Goal: Complete application form

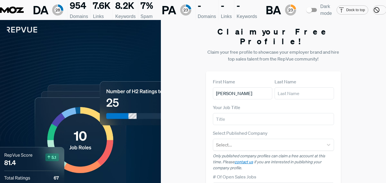
type input "[PERSON_NAME]"
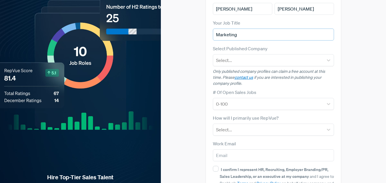
scroll to position [86, 0]
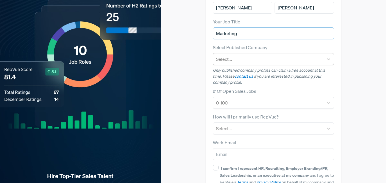
type input "Marketing"
click at [255, 54] on div "Select..." at bounding box center [268, 59] width 111 height 10
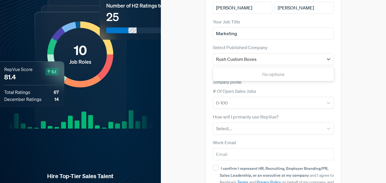
type input "Rush Custom Boxes"
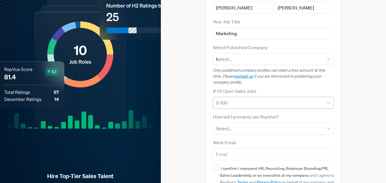
click at [241, 99] on div at bounding box center [268, 103] width 105 height 8
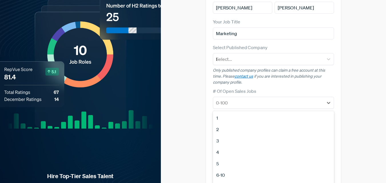
scroll to position [29, 0]
click at [234, 175] on div "21-50" at bounding box center [273, 180] width 121 height 11
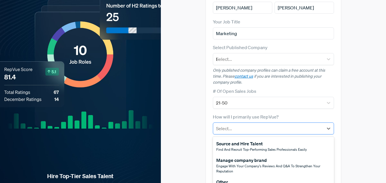
click at [236, 125] on div at bounding box center [268, 129] width 105 height 8
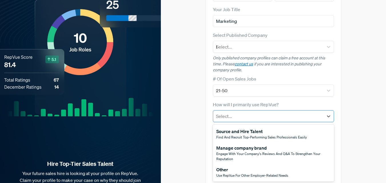
scroll to position [108, 0]
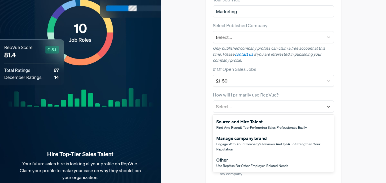
click at [274, 142] on span "Engage with your company's reviews and Q&A to strengthen your reputation" at bounding box center [268, 147] width 104 height 10
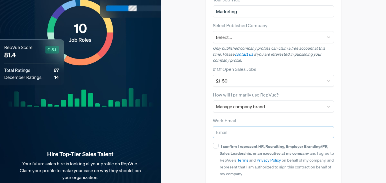
click at [252, 126] on input "email" at bounding box center [273, 132] width 121 height 12
type input "[PERSON_NAME][EMAIL_ADDRESS][DOMAIN_NAME]"
click at [217, 143] on input "I confirm I represent HR, Recruiting, Employer Branding/PR, Sales Leadership, o…" at bounding box center [216, 146] width 6 height 6
checkbox input "true"
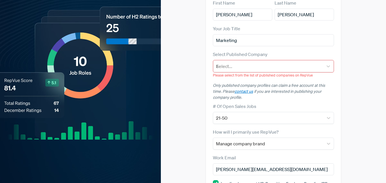
scroll to position [30, 0]
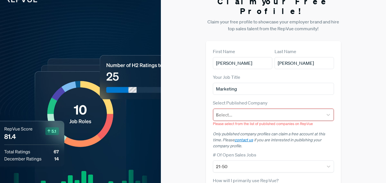
click at [276, 111] on div "Rush Custom Boxes" at bounding box center [268, 115] width 104 height 8
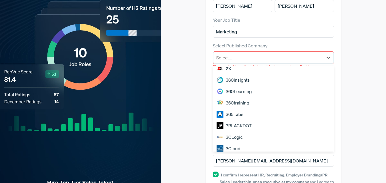
scroll to position [374, 0]
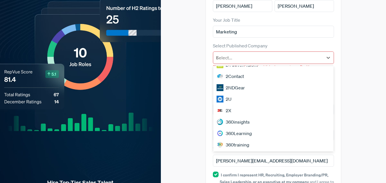
click at [180, 65] on div "Claim your Free Profile! Claim your free profile to showcase your employer bran…" at bounding box center [273, 87] width 225 height 309
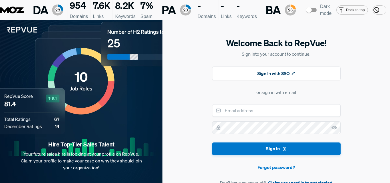
click at [298, 180] on link "Claim your profile to get started" at bounding box center [300, 183] width 65 height 7
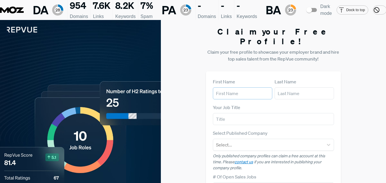
click at [252, 87] on input "text" at bounding box center [242, 93] width 59 height 12
click at [290, 87] on input "text" at bounding box center [304, 93] width 59 height 12
type input "[PERSON_NAME]"
click at [244, 87] on input "text" at bounding box center [242, 93] width 59 height 12
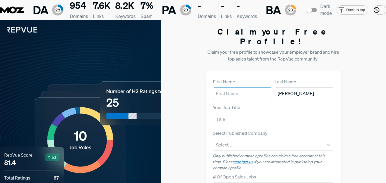
type input "[PERSON_NAME]"
click at [246, 113] on input "text" at bounding box center [273, 119] width 121 height 12
click at [248, 113] on input "text" at bounding box center [273, 119] width 121 height 12
type input "Marketing Manager"
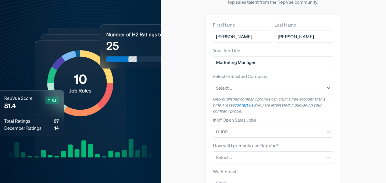
scroll to position [57, 0]
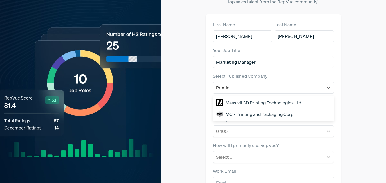
type input "Printing"
click at [272, 109] on div "MCR Printing and Packaging Corp" at bounding box center [273, 114] width 121 height 11
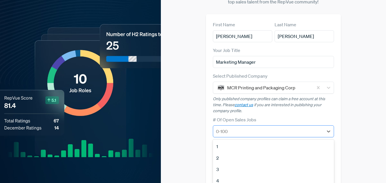
click at [263, 127] on div at bounding box center [268, 131] width 105 height 8
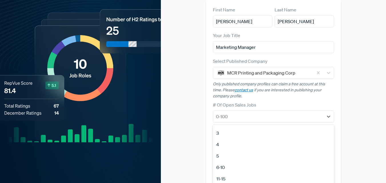
scroll to position [29, 0]
click at [226, 178] on div "16-20" at bounding box center [273, 183] width 121 height 11
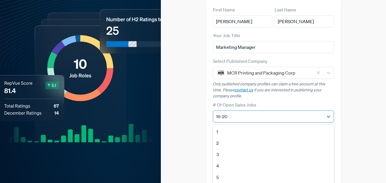
click at [251, 113] on div at bounding box center [268, 117] width 105 height 8
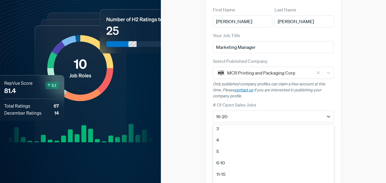
scroll to position [39, 0]
click at [236, 178] on div "21-50" at bounding box center [273, 183] width 121 height 11
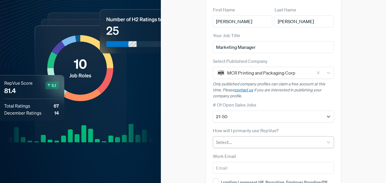
click at [232, 138] on div at bounding box center [268, 142] width 105 height 8
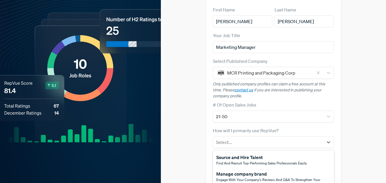
click at [239, 178] on span "Engage with your company's reviews and Q&A to strengthen your reputation" at bounding box center [268, 183] width 104 height 10
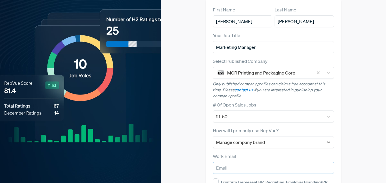
click at [228, 162] on input "email" at bounding box center [273, 168] width 121 height 12
type input "[PERSON_NAME][EMAIL_ADDRESS][DOMAIN_NAME]"
click at [212, 152] on div "First Name James Last Name Smith Your Job Title Marketing Manager Select Publis…" at bounding box center [273, 120] width 135 height 242
click at [216, 179] on input "I confirm I represent HR, Recruiting, Employer Branding/PR, Sales Leadership, o…" at bounding box center [216, 182] width 6 height 6
checkbox input "true"
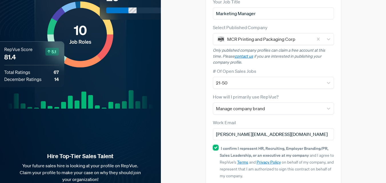
scroll to position [108, 0]
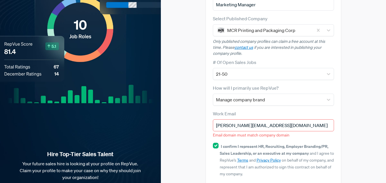
scroll to position [86, 0]
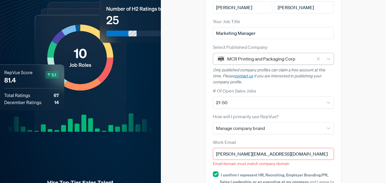
click at [252, 55] on div at bounding box center [268, 59] width 83 height 8
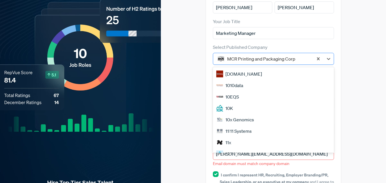
click at [252, 55] on div at bounding box center [268, 59] width 83 height 8
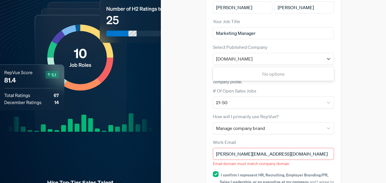
type input "rushcustomboxes.com"
click at [348, 75] on div "Claim your Free Profile! Claim your free profile to showcase your employer bran…" at bounding box center [273, 87] width 225 height 307
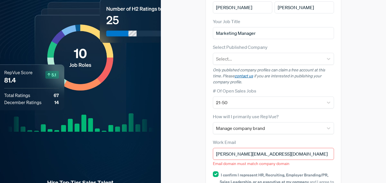
click at [249, 73] on link "contact us" at bounding box center [244, 75] width 19 height 5
click at [248, 73] on link "contact us" at bounding box center [244, 75] width 19 height 5
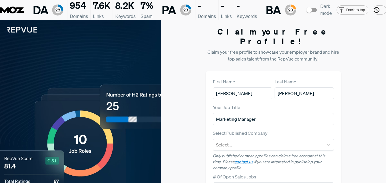
scroll to position [115, 0]
